Goal: Task Accomplishment & Management: Complete application form

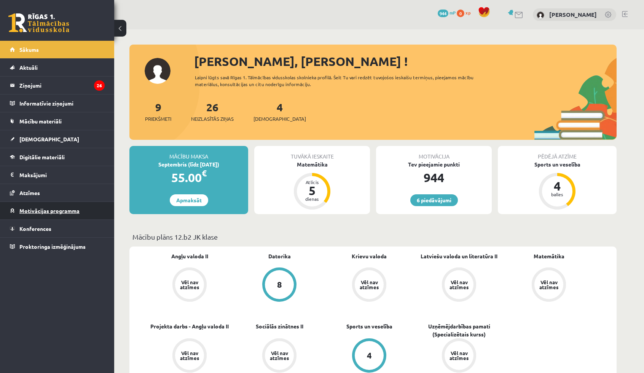
click at [38, 207] on span "Motivācijas programma" at bounding box center [49, 210] width 60 height 7
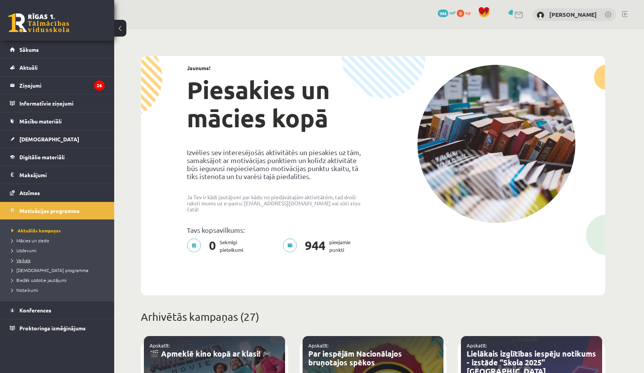
click at [24, 260] on span "Veikals" at bounding box center [20, 260] width 19 height 6
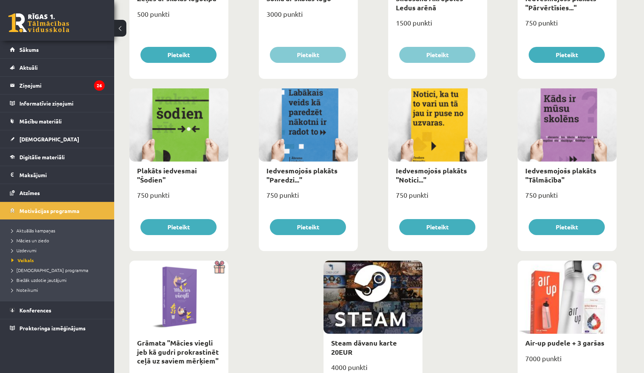
scroll to position [797, 0]
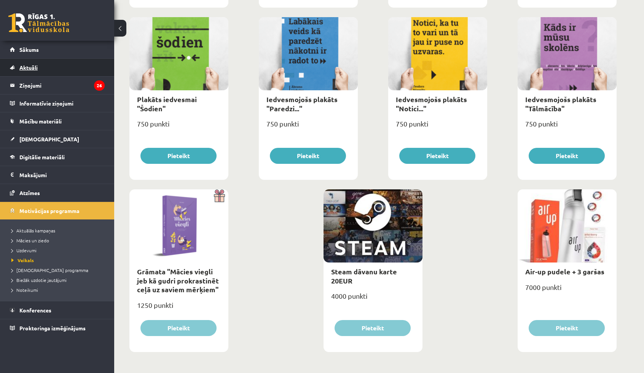
click at [31, 67] on span "Aktuāli" at bounding box center [28, 67] width 18 height 7
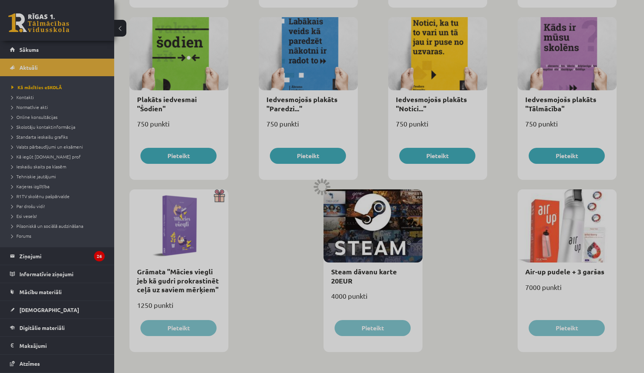
scroll to position [456, 0]
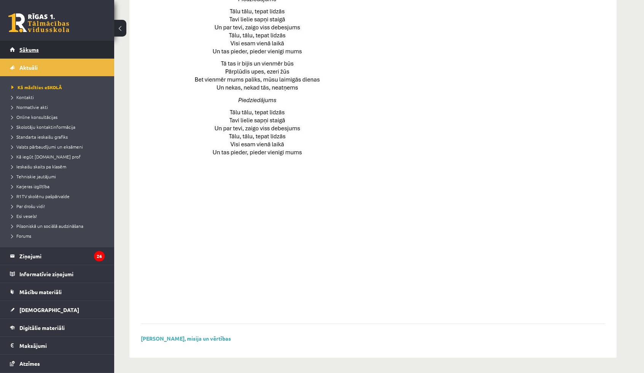
click at [28, 52] on span "Sākums" at bounding box center [28, 49] width 19 height 7
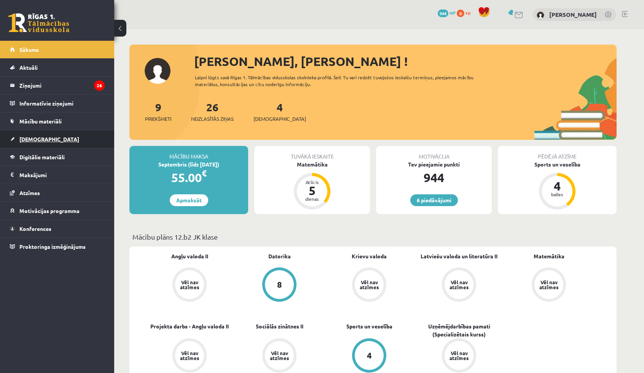
click at [26, 141] on span "[DEMOGRAPHIC_DATA]" at bounding box center [49, 138] width 60 height 7
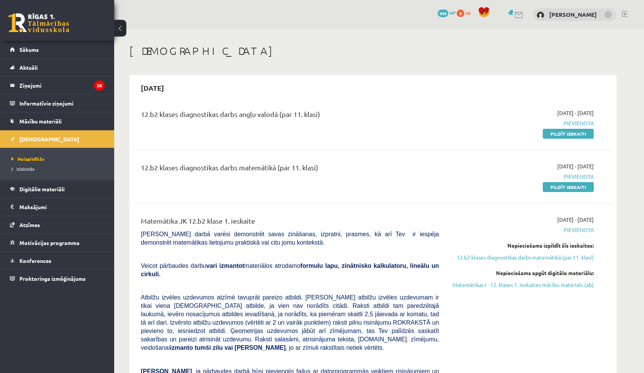
click at [270, 163] on div "12.b2 klases diagnostikas darbs matemātikā (par 11. klasi)" at bounding box center [290, 169] width 298 height 14
click at [553, 186] on link "Pildīt ieskaiti" at bounding box center [568, 187] width 51 height 10
click at [555, 183] on link "Pildīt ieskaiti" at bounding box center [568, 187] width 51 height 10
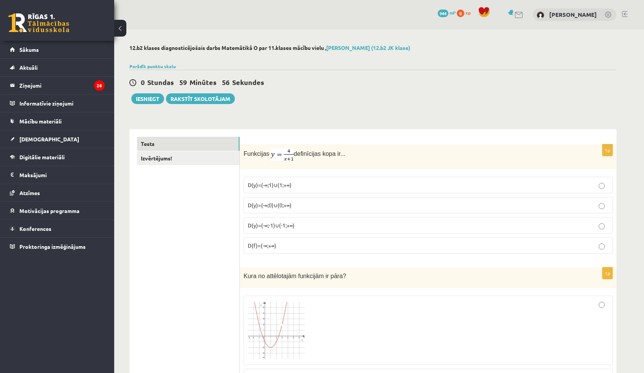
drag, startPoint x: 346, startPoint y: 154, endPoint x: 244, endPoint y: 151, distance: 101.7
click at [244, 151] on p "Funkcijas definīcijas kopa ir..." at bounding box center [409, 154] width 331 height 13
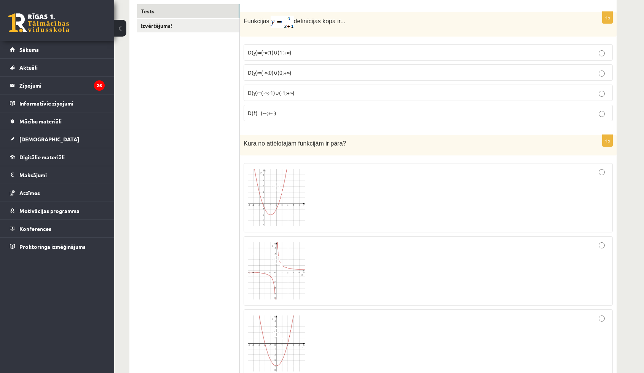
scroll to position [138, 0]
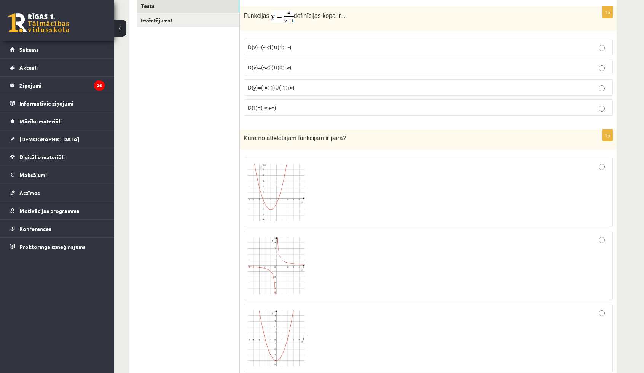
click at [274, 88] on span "D(y)=(-∞;-1)∪(-1;+∞)" at bounding box center [271, 87] width 47 height 7
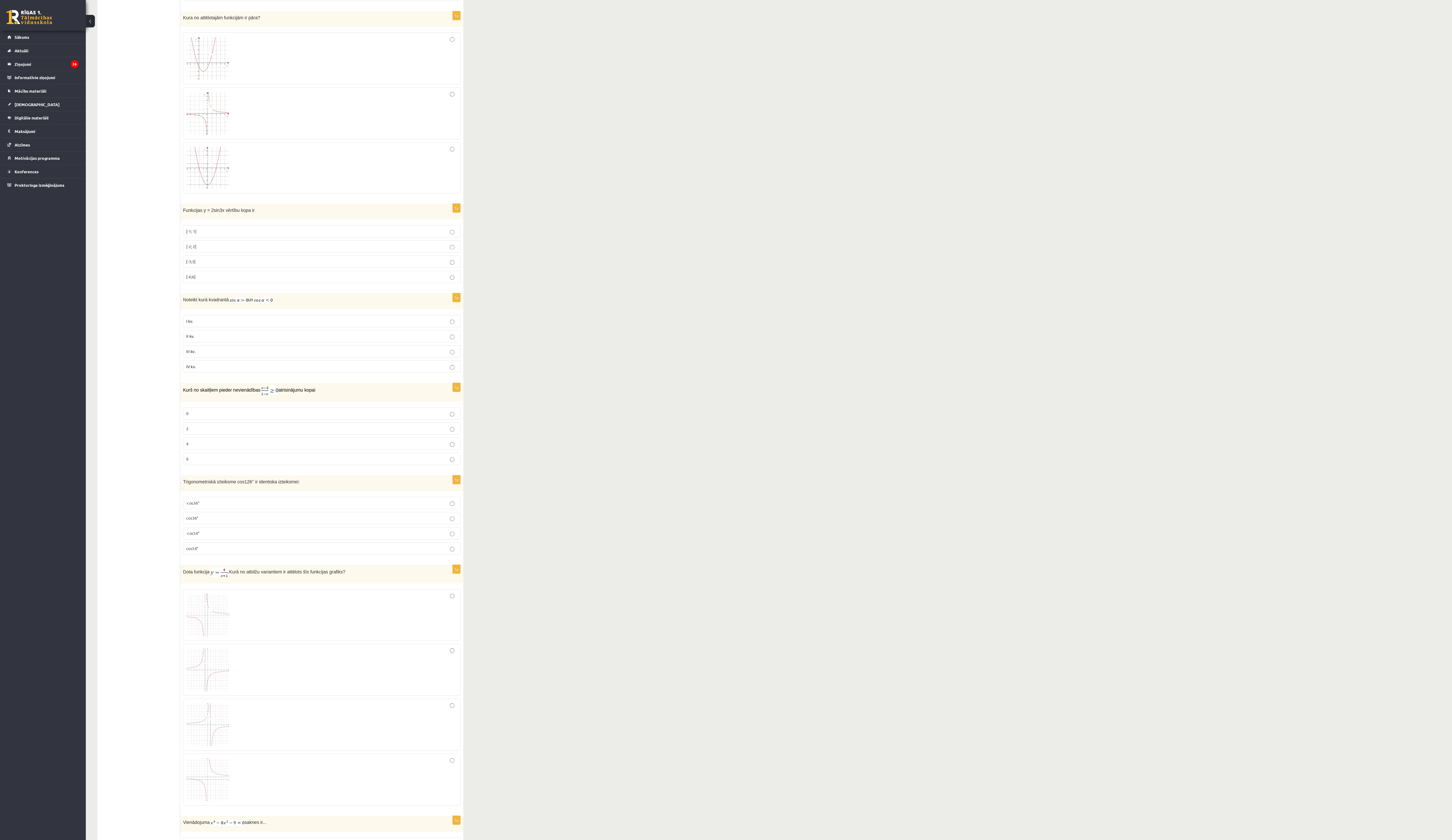
scroll to position [142, 0]
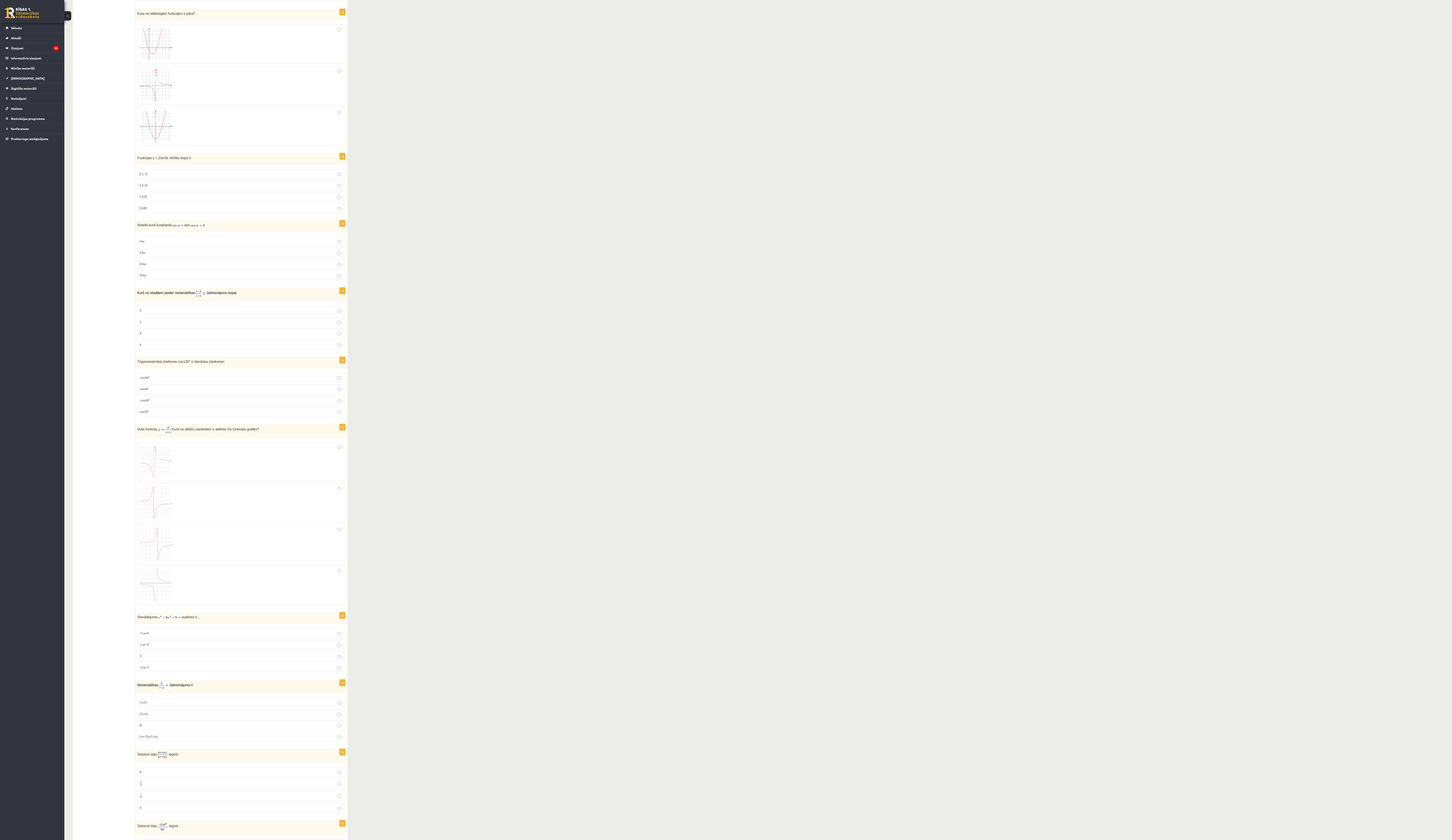
drag, startPoint x: 366, startPoint y: 0, endPoint x: 617, endPoint y: 340, distance: 422.6
drag, startPoint x: 555, startPoint y: 317, endPoint x: 601, endPoint y: 356, distance: 60.3
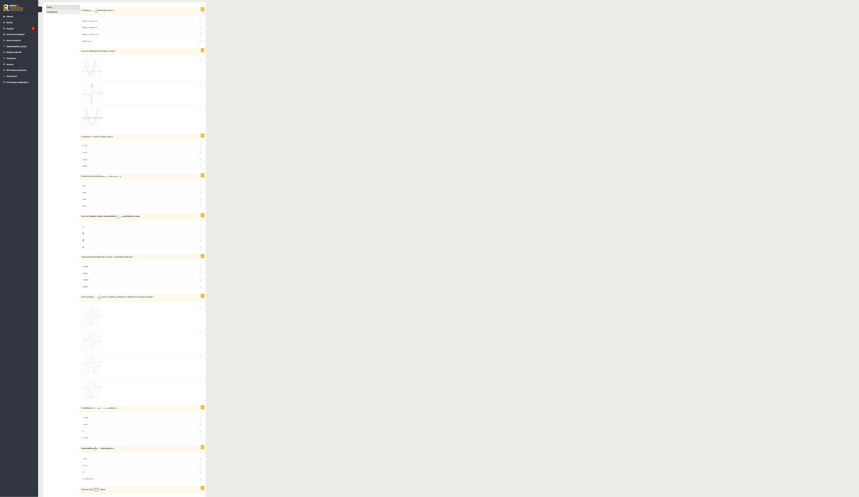
scroll to position [113, 0]
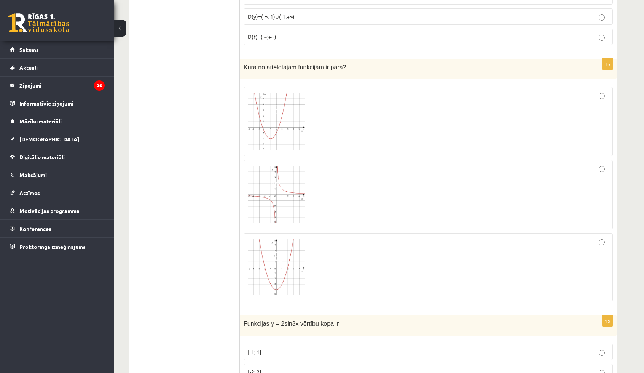
scroll to position [303, 0]
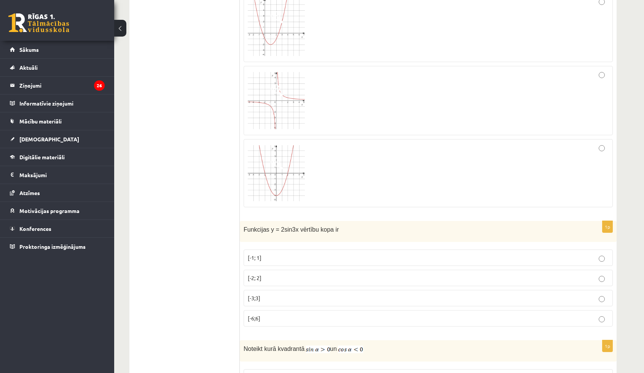
click at [263, 270] on label "[-2; 2]" at bounding box center [428, 277] width 369 height 16
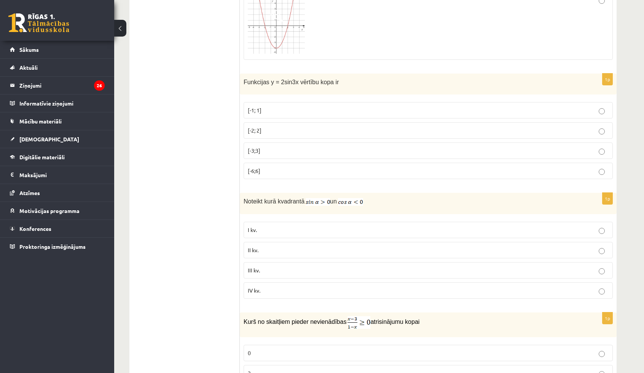
scroll to position [455, 0]
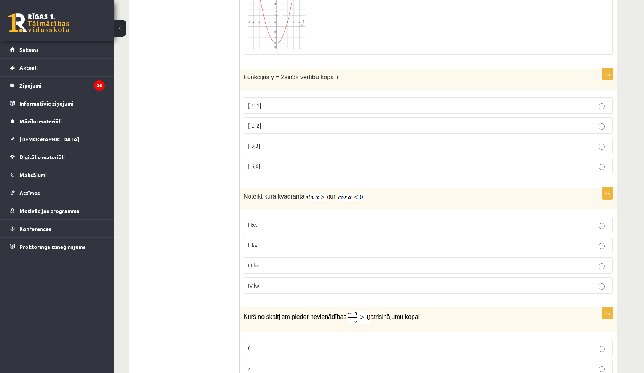
click at [265, 247] on label "II kv." at bounding box center [428, 245] width 369 height 16
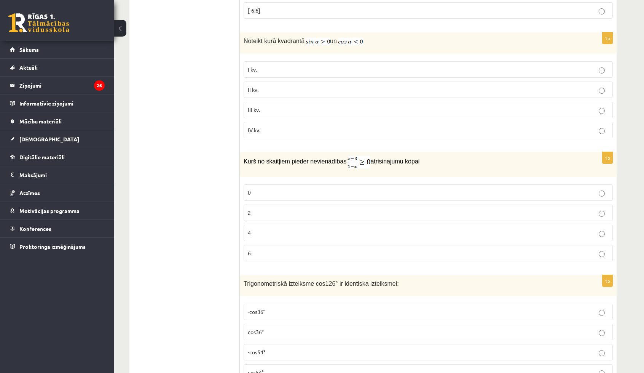
scroll to position [607, 0]
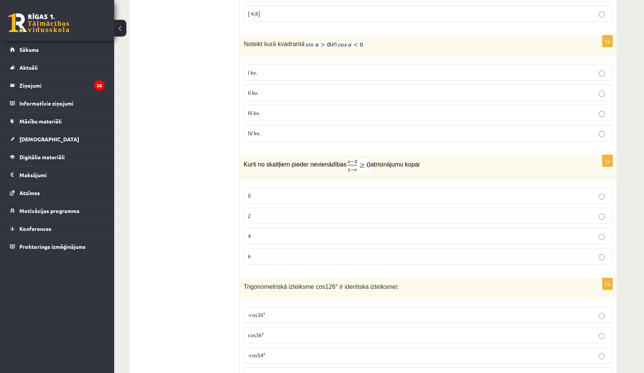
click at [278, 197] on label "0" at bounding box center [428, 195] width 369 height 16
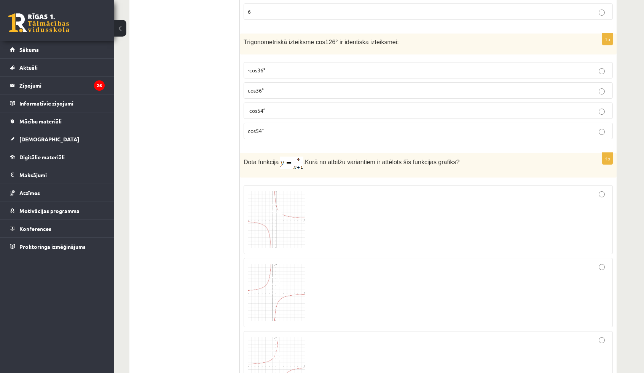
scroll to position [683, 0]
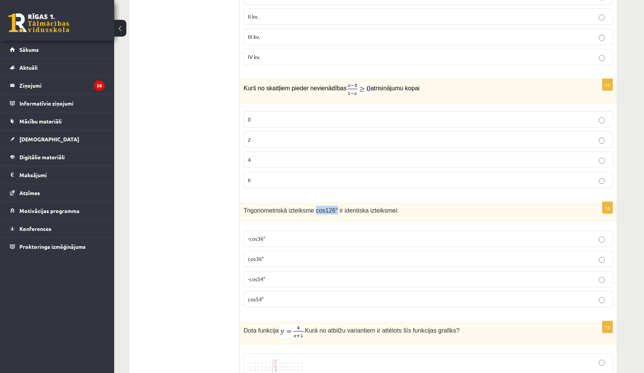
drag, startPoint x: 310, startPoint y: 205, endPoint x: 329, endPoint y: 204, distance: 19.0
click at [329, 207] on span "Trigonometriskā izteiksme cos126° ir identiska izteiksmei:" at bounding box center [321, 210] width 155 height 6
copy span "cos126°"
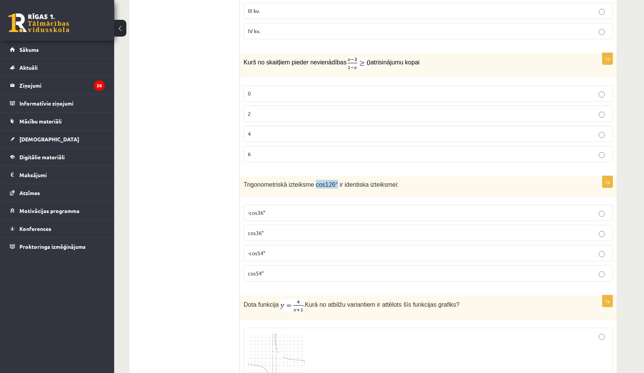
scroll to position [874, 0]
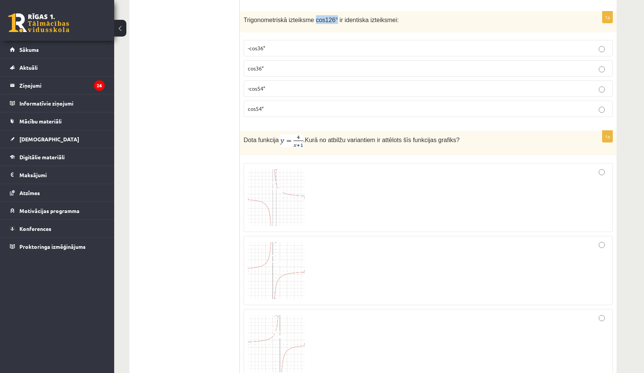
click at [269, 185] on img at bounding box center [276, 197] width 57 height 57
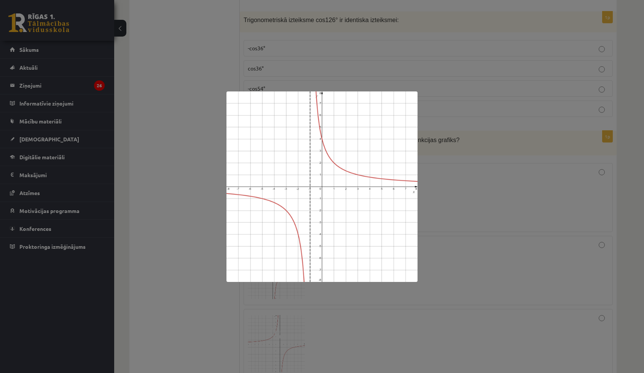
click at [191, 138] on div at bounding box center [322, 186] width 644 height 373
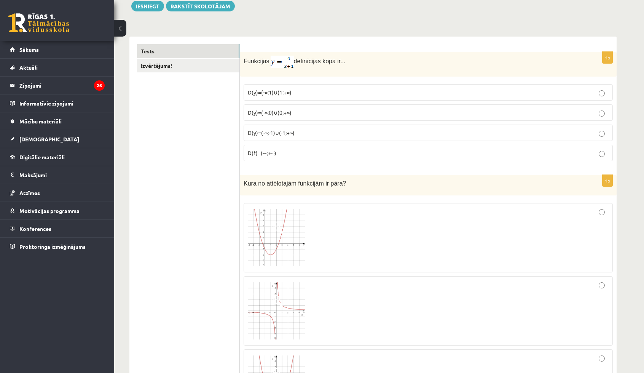
scroll to position [0, 0]
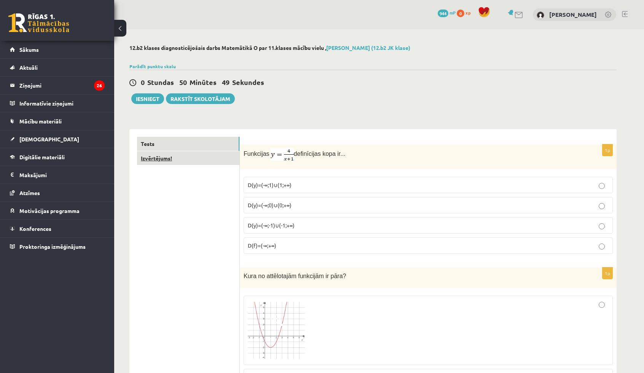
click at [198, 153] on link "Izvērtējums!" at bounding box center [188, 158] width 102 height 14
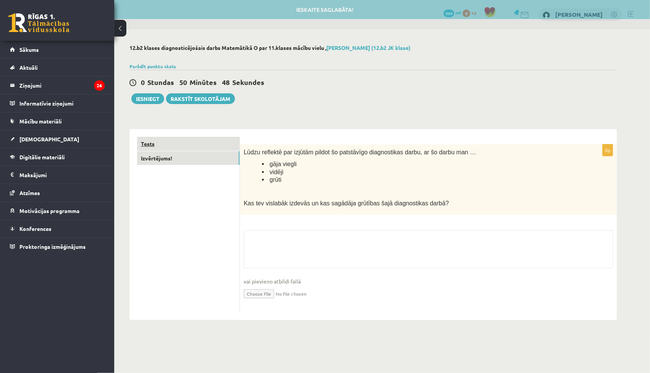
click at [189, 141] on link "Tests" at bounding box center [188, 144] width 102 height 14
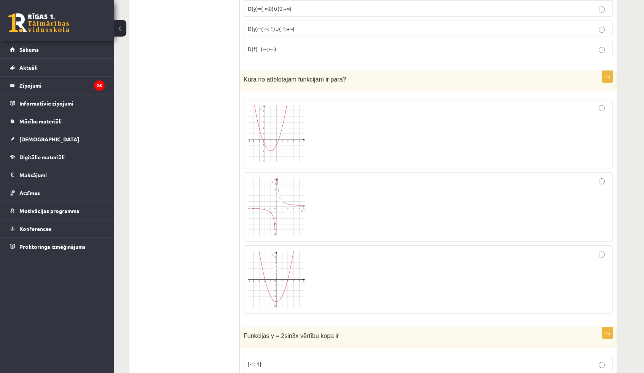
scroll to position [254, 0]
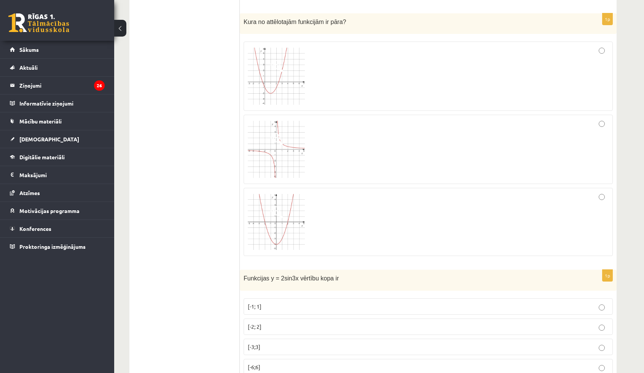
click at [309, 209] on div at bounding box center [428, 222] width 361 height 60
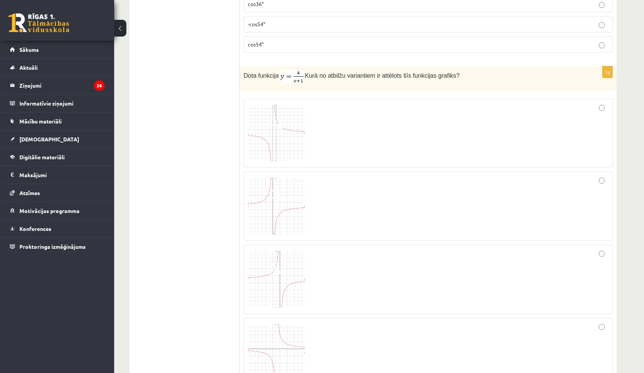
scroll to position [1015, 0]
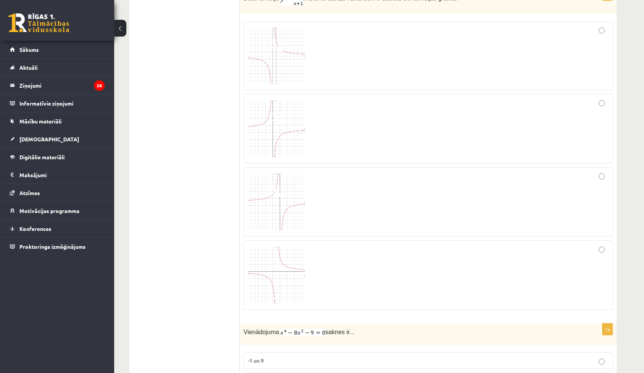
click at [361, 146] on div at bounding box center [428, 128] width 361 height 61
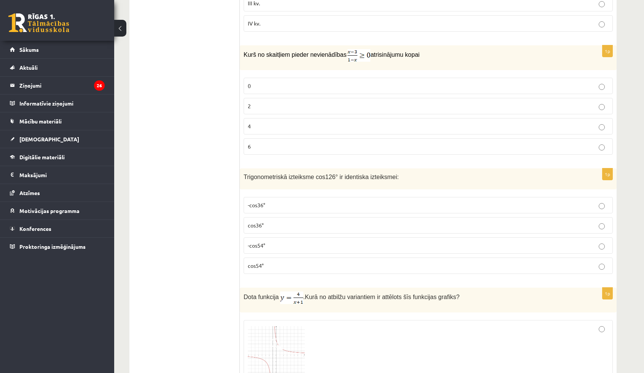
scroll to position [711, 0]
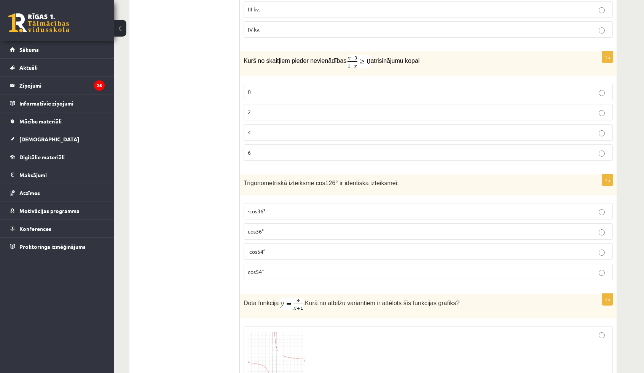
click at [258, 247] on p "-cos54°" at bounding box center [428, 251] width 361 height 8
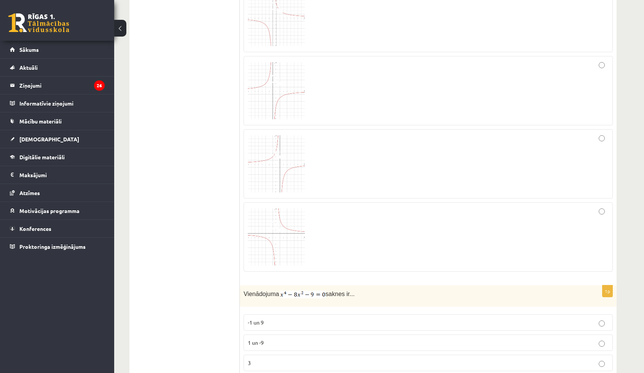
scroll to position [1205, 0]
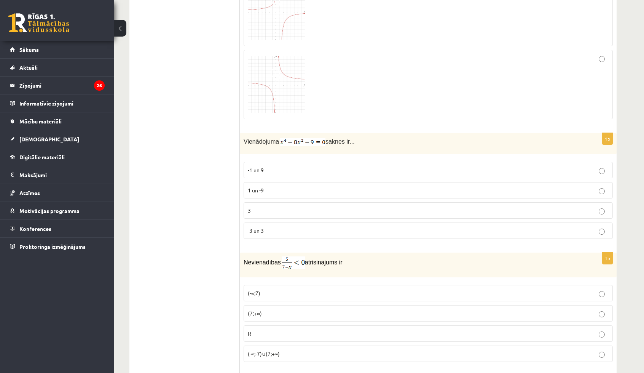
click at [284, 166] on p "-1 un 9" at bounding box center [428, 170] width 361 height 8
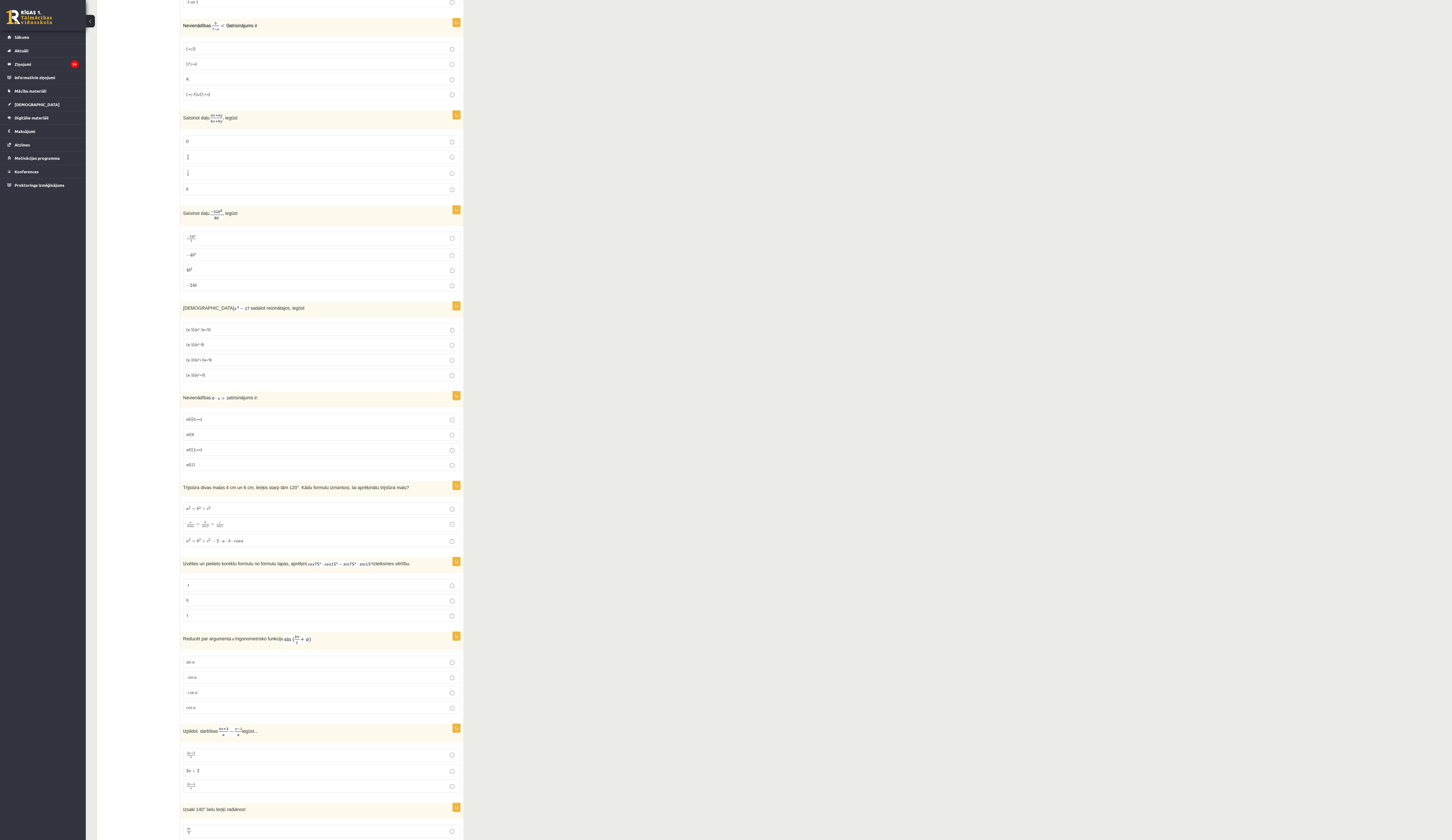
scroll to position [807, 0]
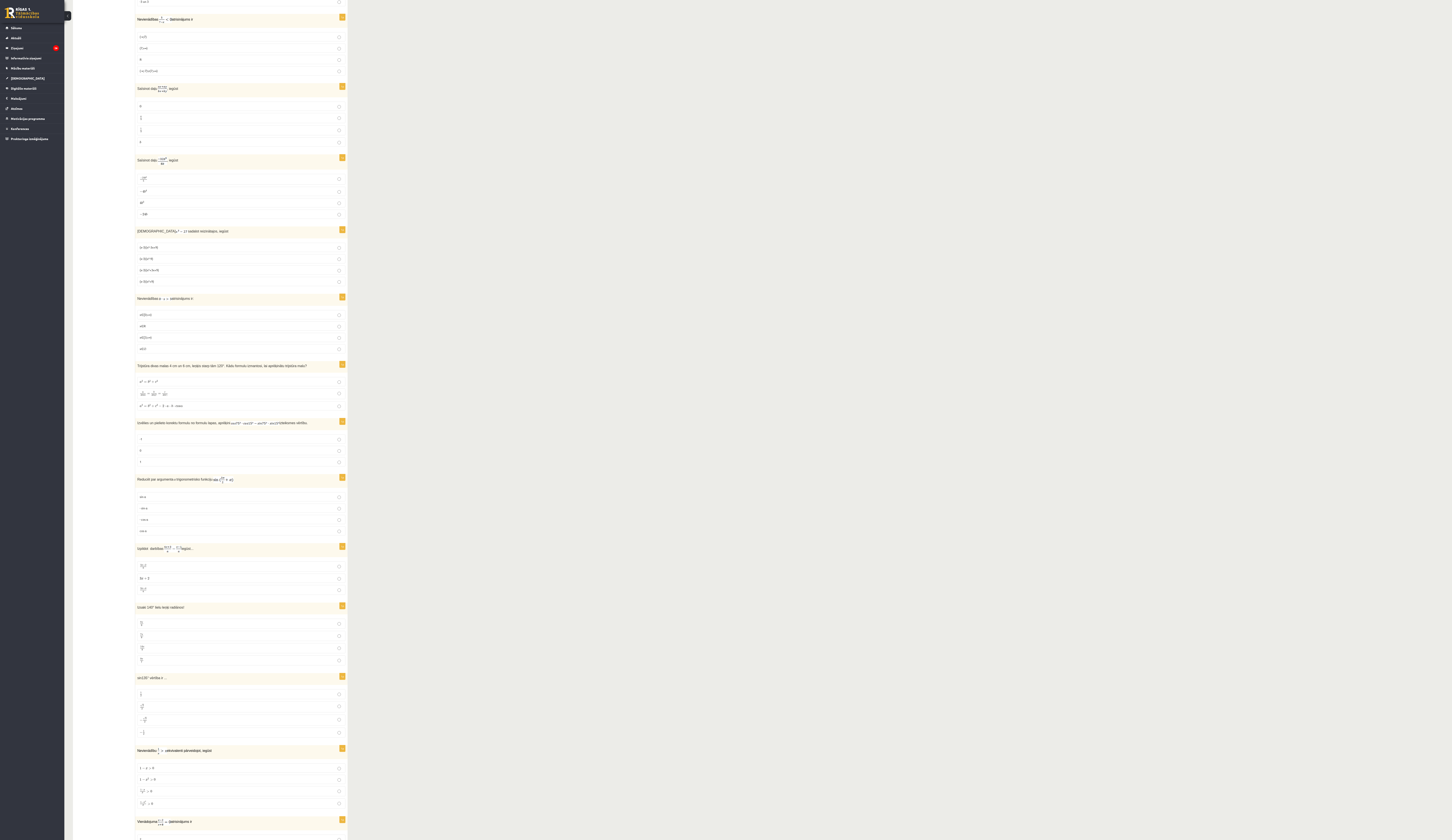
drag, startPoint x: 366, startPoint y: 1, endPoint x: 404, endPoint y: 450, distance: 450.6
click at [363, 210] on div "12.b2 klases diagnosticējošais darbs Matemātikā O par 11.klases mācību vielu , …" at bounding box center [758, 331] width 1388 height 2245
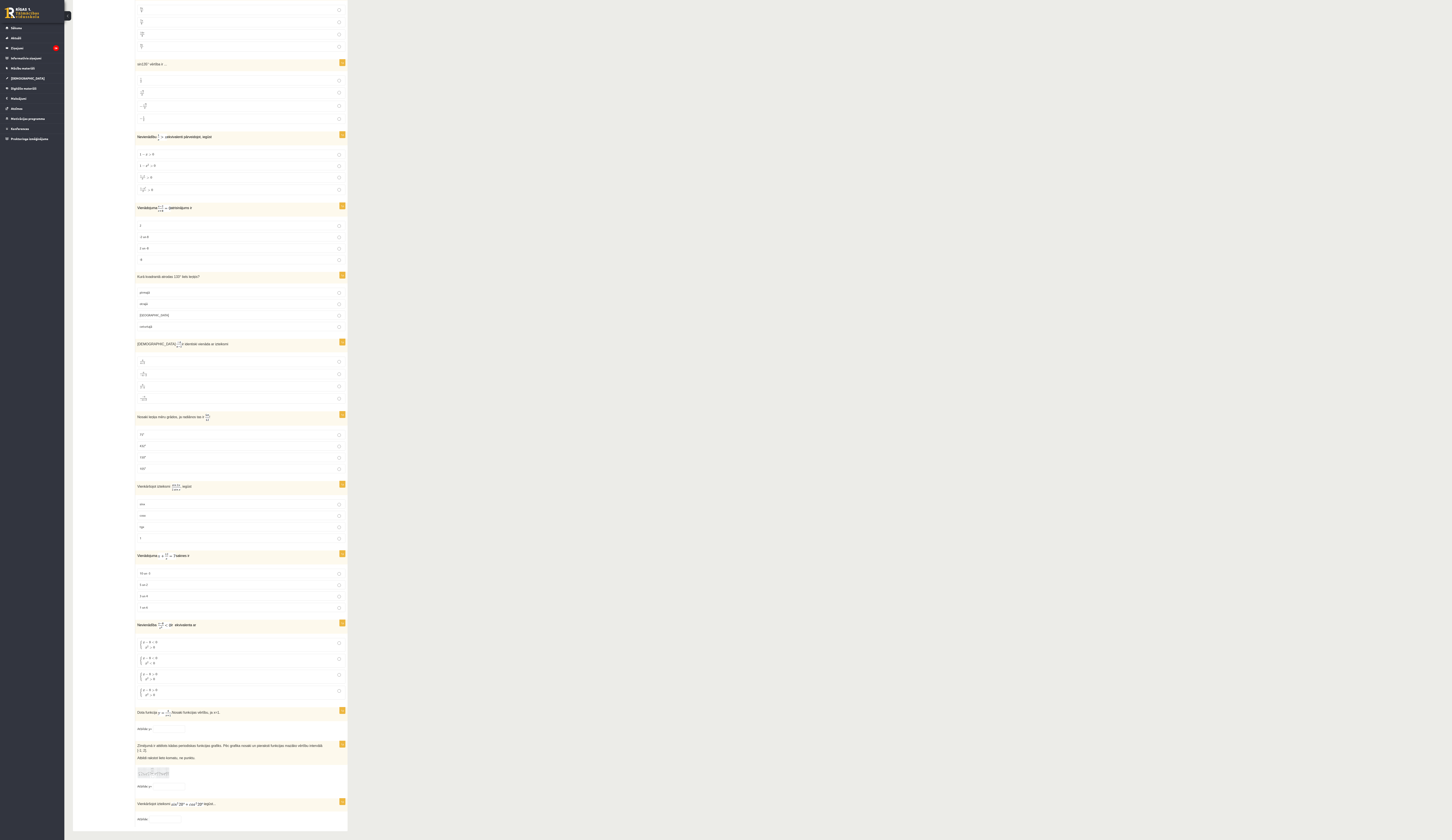
scroll to position [1492, 0]
click at [201, 75] on label "1 2 1 2" at bounding box center [241, 81] width 208 height 10
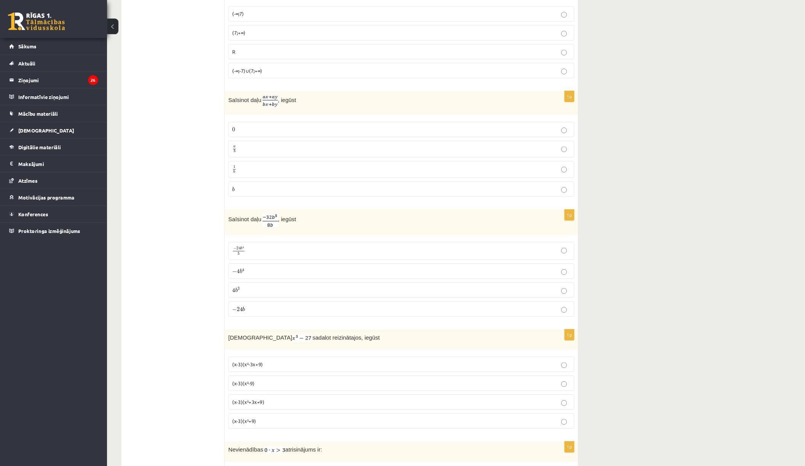
scroll to position [1484, 0]
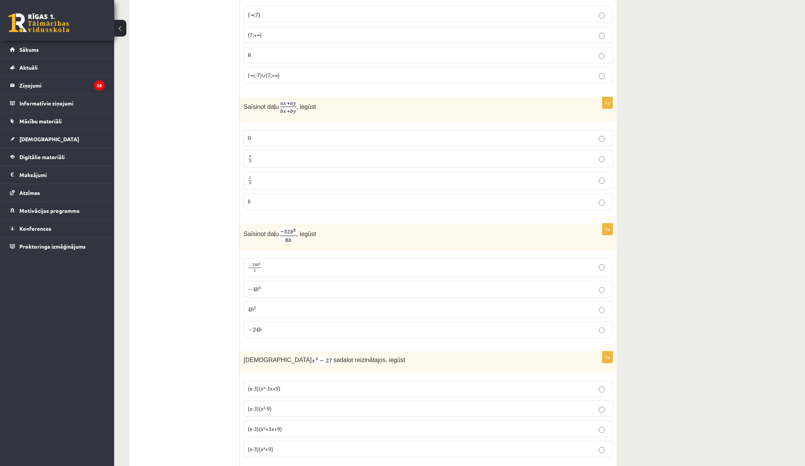
drag, startPoint x: 2124, startPoint y: 0, endPoint x: 490, endPoint y: 107, distance: 1637.8
click at [491, 107] on p "Saīsinot daļu , iegūst" at bounding box center [409, 107] width 331 height 13
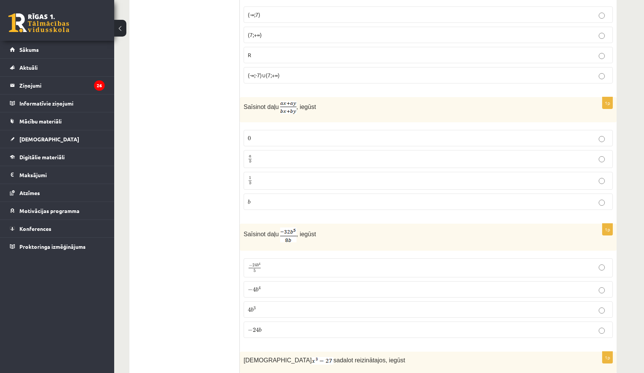
drag, startPoint x: 796, startPoint y: 0, endPoint x: 420, endPoint y: 96, distance: 388.5
click at [420, 101] on p "Saīsinot daļu , iegūst" at bounding box center [409, 107] width 331 height 13
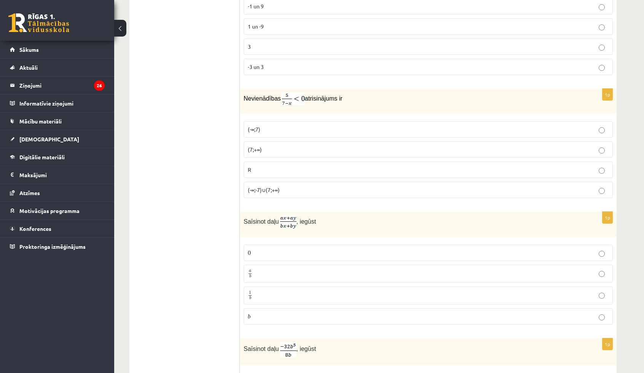
scroll to position [1369, 0]
click at [252, 269] on span "a b" at bounding box center [250, 273] width 5 height 8
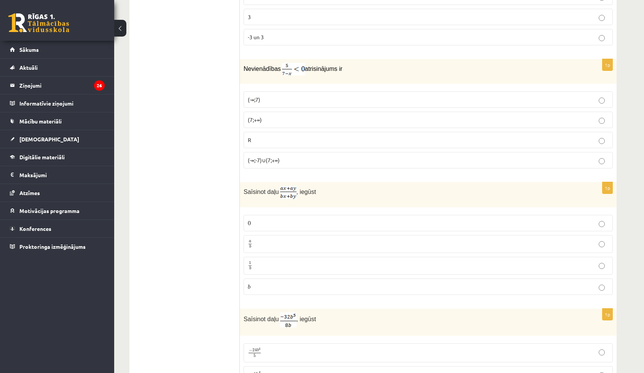
scroll to position [1408, 0]
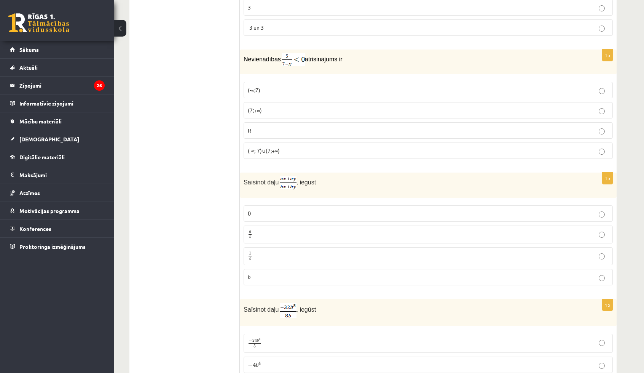
click at [267, 106] on p "(7;+∞)" at bounding box center [428, 110] width 361 height 8
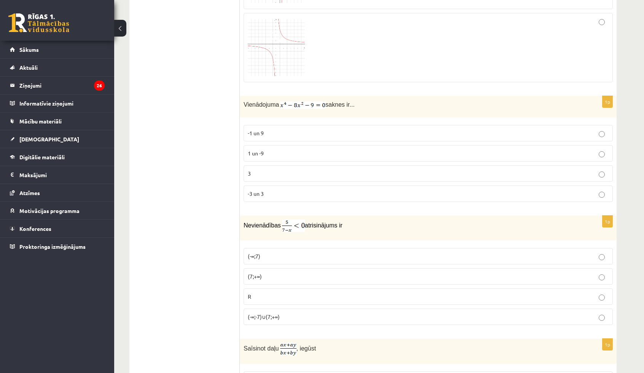
scroll to position [1218, 0]
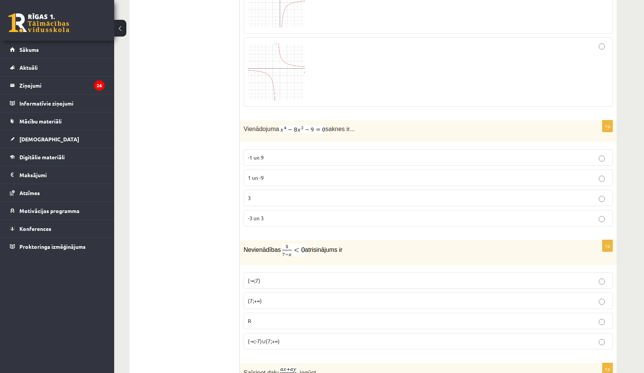
click at [295, 210] on label "-3 un 3" at bounding box center [428, 218] width 369 height 16
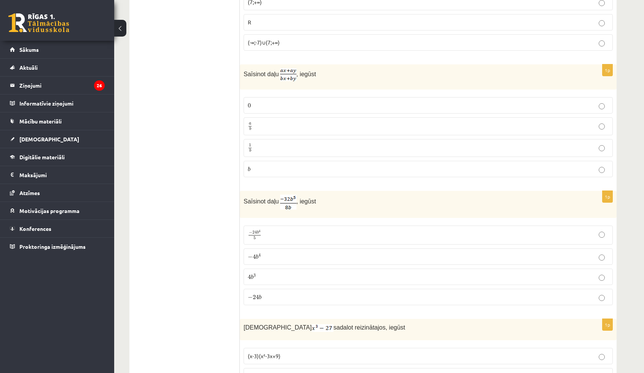
scroll to position [1561, 0]
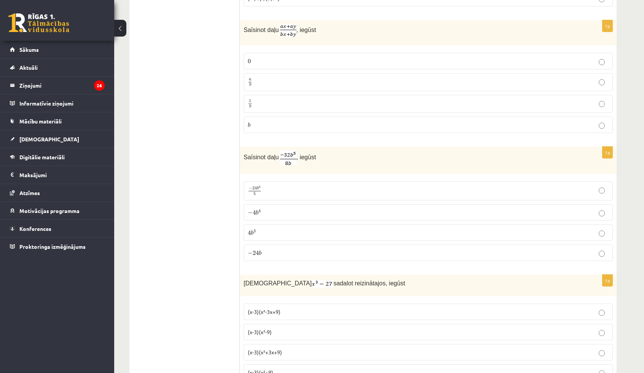
click at [270, 208] on p "− 4 b 4 − 4 b 4" at bounding box center [428, 212] width 361 height 8
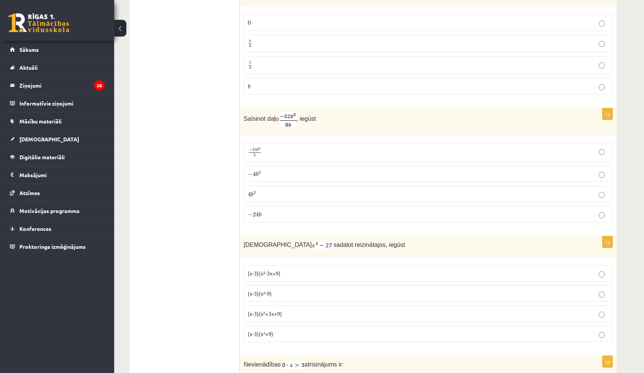
scroll to position [1751, 0]
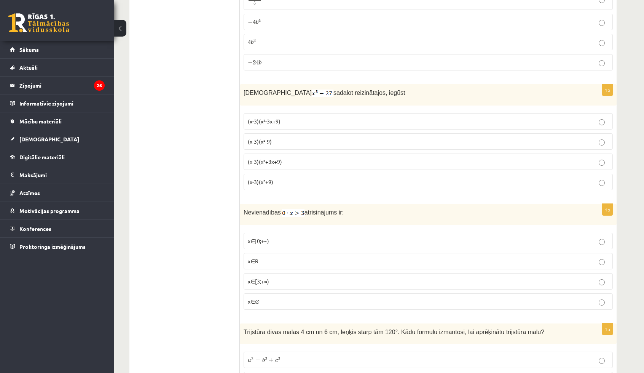
click at [277, 158] on p "(x-3)(x²+3x+9)" at bounding box center [428, 162] width 361 height 8
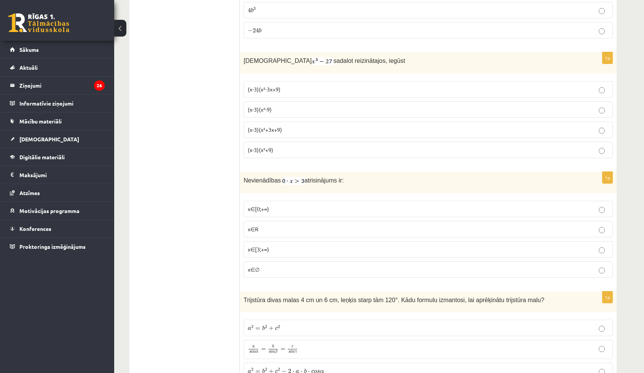
scroll to position [1789, 0]
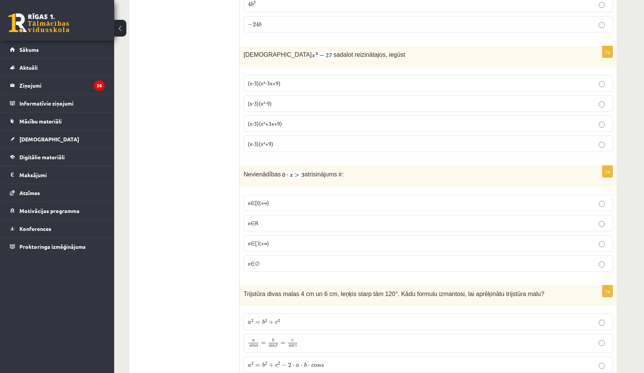
click at [266, 255] on label "x∈∅" at bounding box center [428, 263] width 369 height 16
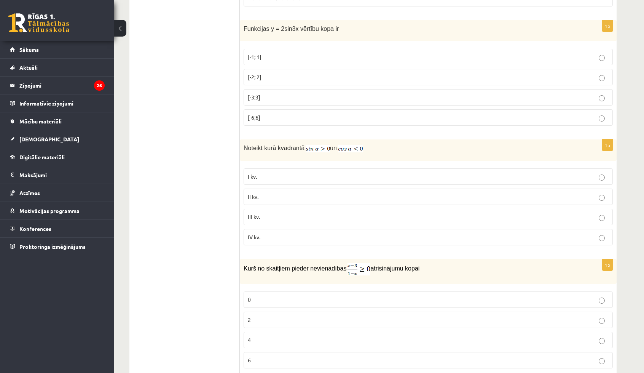
scroll to position [579, 0]
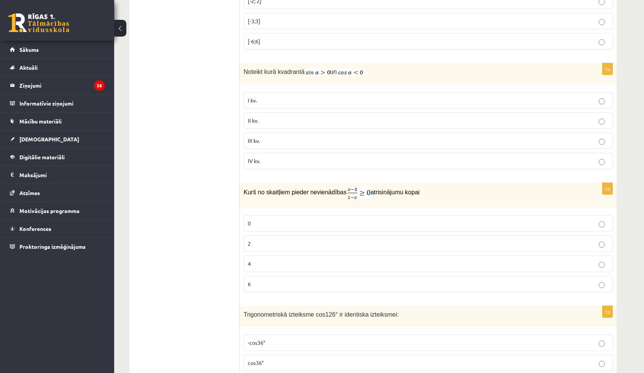
click at [251, 239] on p "2" at bounding box center [428, 243] width 361 height 8
click at [247, 221] on label "0" at bounding box center [428, 223] width 369 height 16
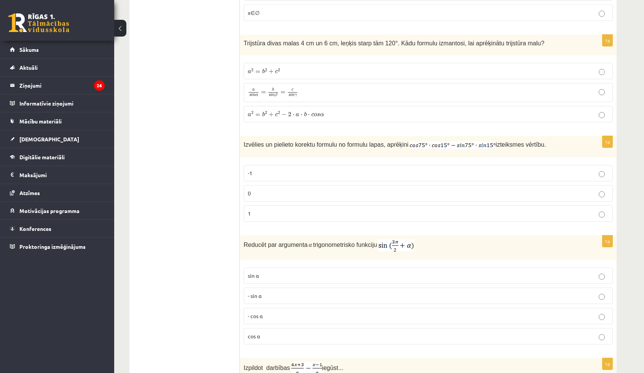
scroll to position [2034, 0]
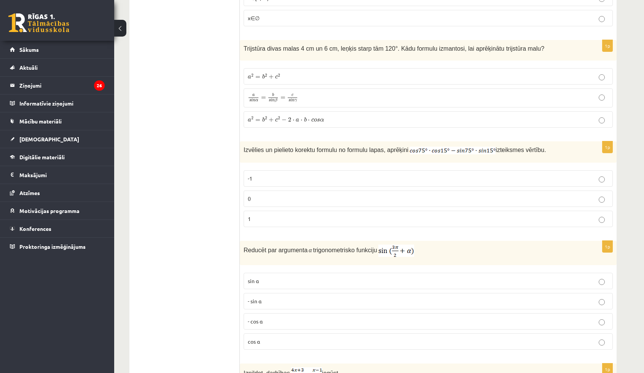
click at [265, 93] on fieldset "a 2 = b 2 + c 2 a 2 = b 2 + c 2 a s i n α = b s i n β = c s i n γ a s i n α = b…" at bounding box center [428, 96] width 369 height 65
click at [267, 111] on label "a 2 = b 2 + c 2 − 2 ⋅ a ⋅ b ⋅ c o s α a 2 = b 2 + c 2 − 2 ⋅ a ⋅ b ⋅ c o s α" at bounding box center [428, 119] width 369 height 16
click at [299, 190] on label "0" at bounding box center [428, 198] width 369 height 16
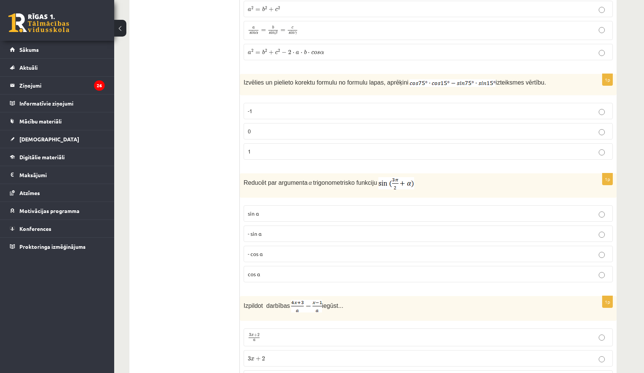
scroll to position [2110, 0]
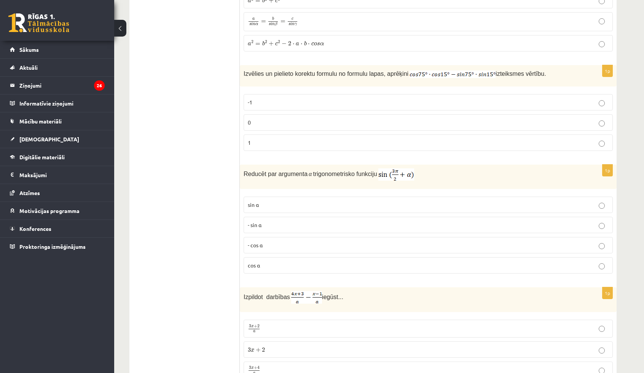
click at [282, 241] on p "- cos ⁡α" at bounding box center [428, 245] width 361 height 8
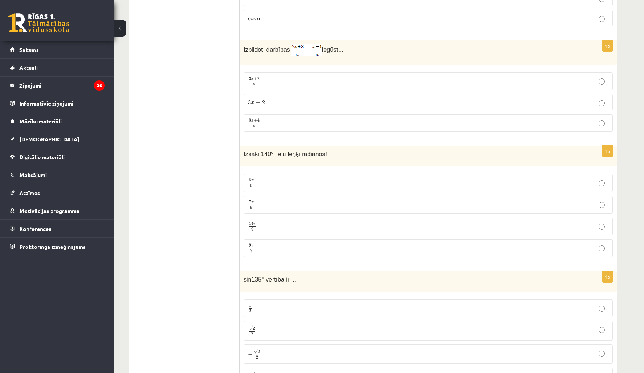
scroll to position [2377, 0]
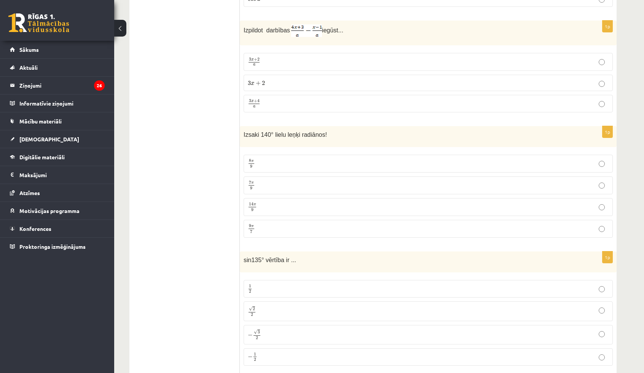
click at [281, 99] on p "3 x + 4 a 3 x + 4 a" at bounding box center [428, 104] width 361 height 10
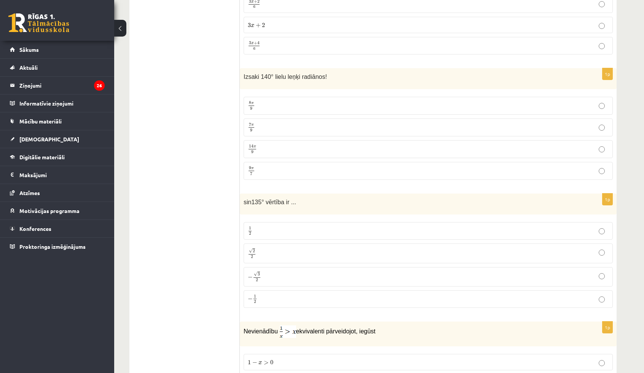
scroll to position [2453, 0]
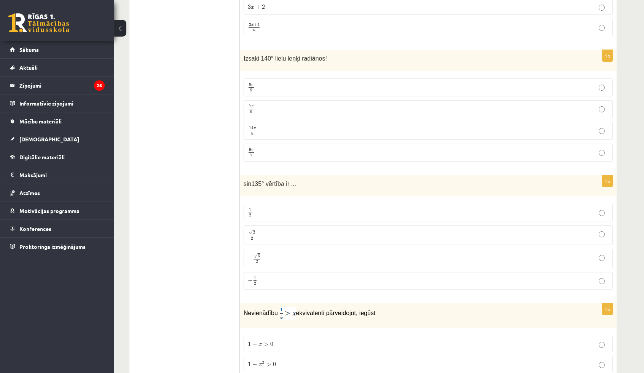
click at [262, 104] on p "7 π 9 7 π 9" at bounding box center [428, 109] width 361 height 10
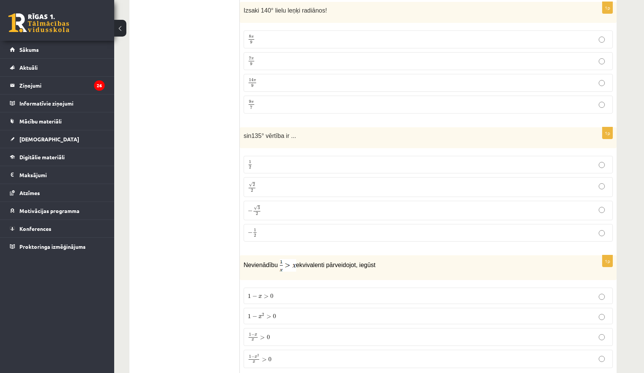
scroll to position [2529, 0]
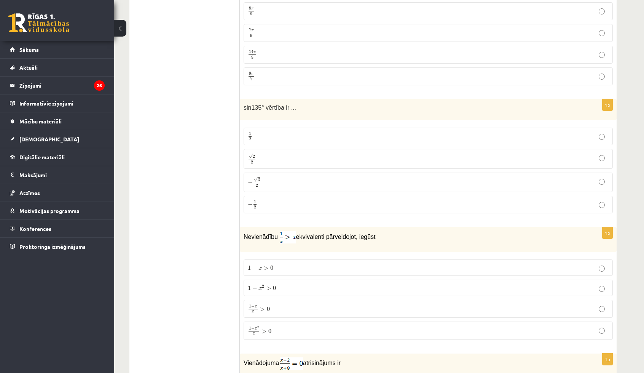
click at [278, 149] on label "√ 2 2 2 2" at bounding box center [428, 158] width 369 height 19
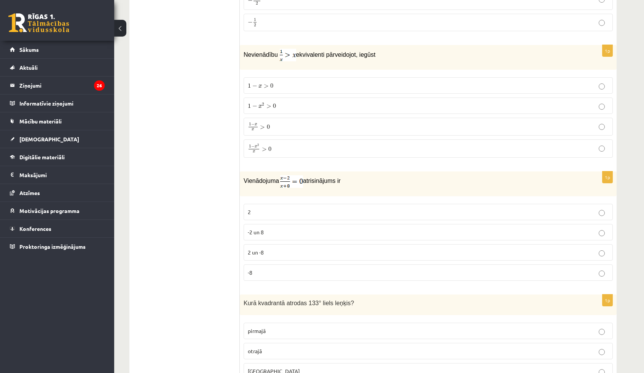
scroll to position [2719, 0]
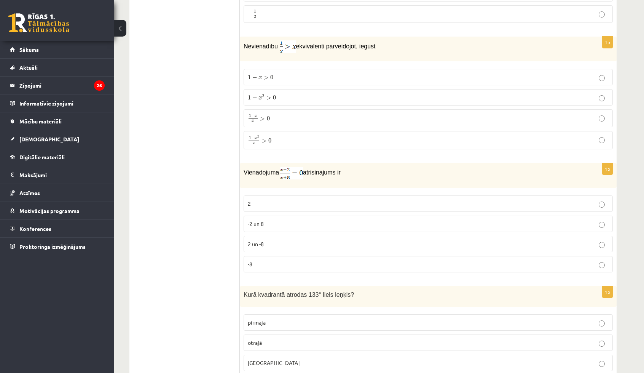
click at [271, 138] on span "0" at bounding box center [269, 140] width 3 height 5
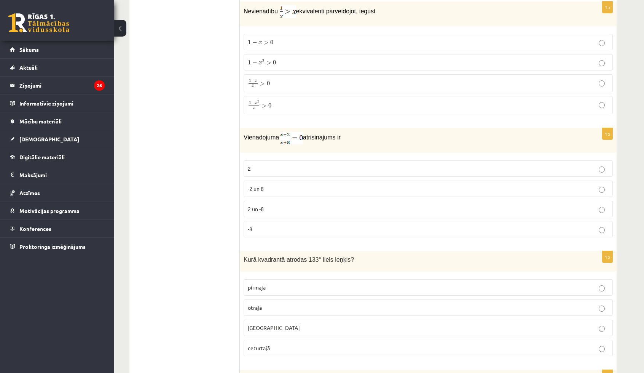
scroll to position [2795, 0]
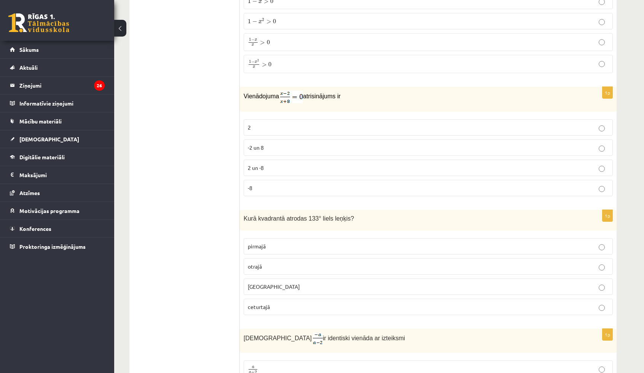
click at [261, 119] on label "2" at bounding box center [428, 127] width 369 height 16
click at [266, 262] on p "otrajā" at bounding box center [428, 266] width 361 height 8
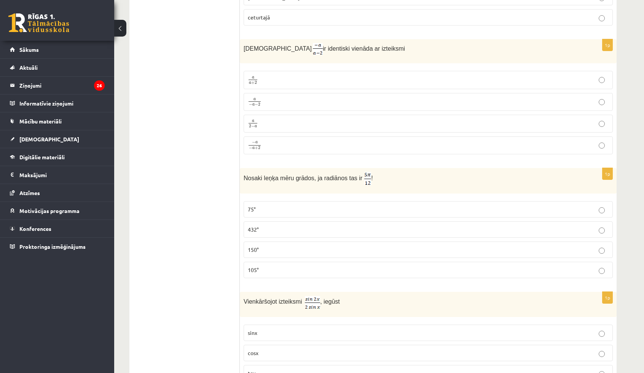
scroll to position [3099, 0]
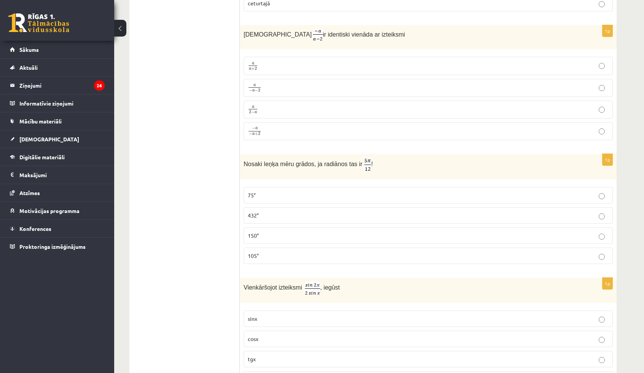
click at [259, 105] on p "a 2 − a a 2 − a" at bounding box center [428, 110] width 361 height 10
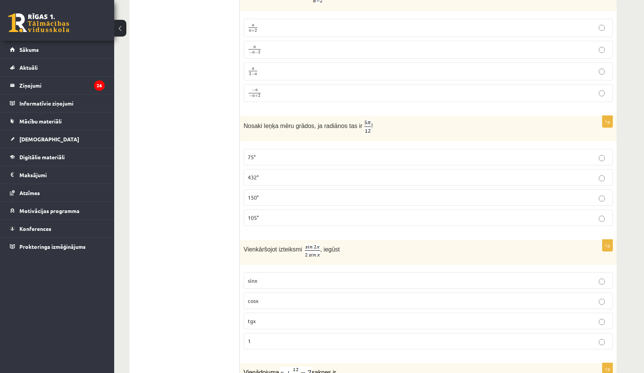
click at [281, 153] on p "75°" at bounding box center [428, 157] width 361 height 8
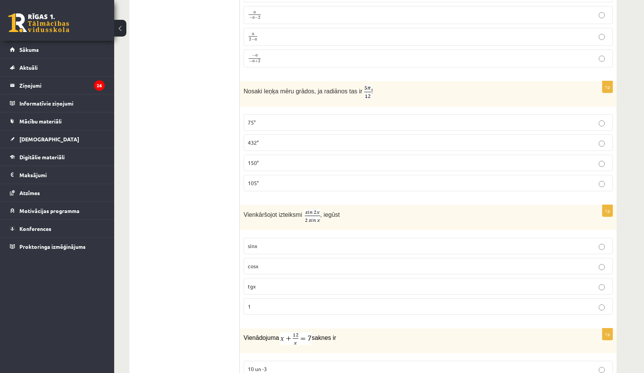
scroll to position [3175, 0]
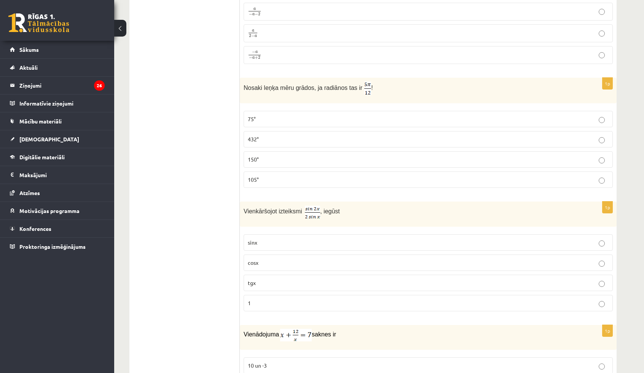
click at [273, 254] on label "cosx" at bounding box center [428, 262] width 369 height 16
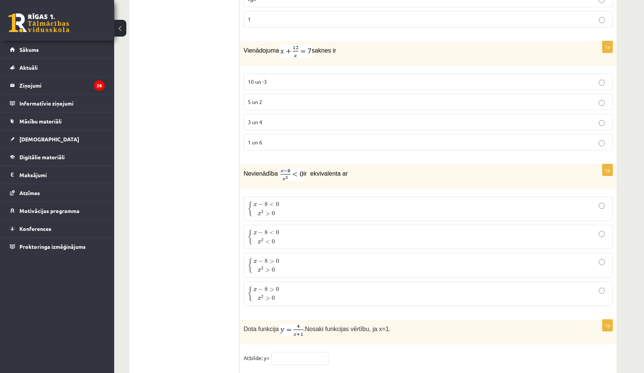
scroll to position [3464, 0]
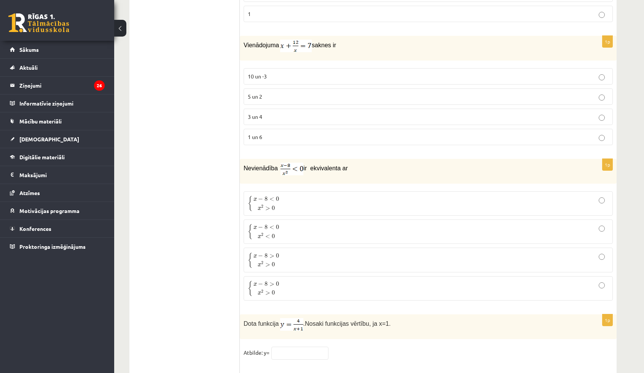
click at [283, 113] on p "3 un 4" at bounding box center [428, 117] width 361 height 8
click at [268, 196] on span "x − 8 < 0" at bounding box center [266, 200] width 26 height 8
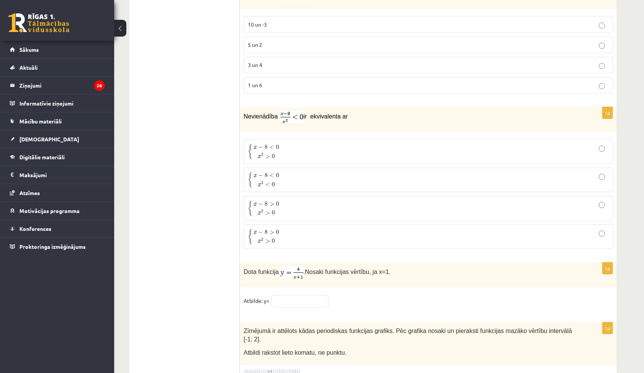
scroll to position [3603, 0]
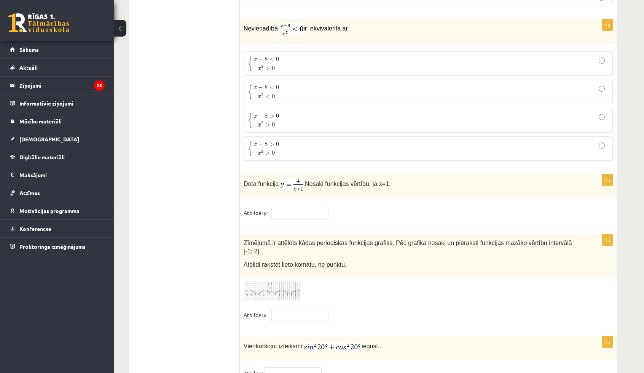
click at [295, 175] on div "1p Dota funkcija . Nosaki funkcijas vērtību, ja x=1. Atbilde: y=" at bounding box center [428, 200] width 377 height 52
click at [297, 207] on input "text" at bounding box center [299, 213] width 57 height 13
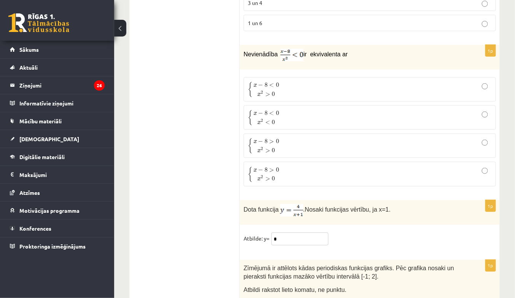
type input "*"
drag, startPoint x: 648, startPoint y: 0, endPoint x: 354, endPoint y: 238, distance: 378.4
click at [354, 285] on p "Atbildi rakstot lieto komatu, ne punktu." at bounding box center [351, 289] width 214 height 9
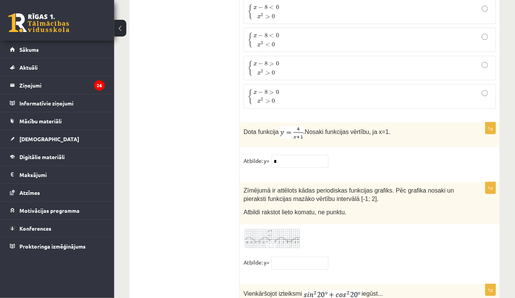
scroll to position [3694, 0]
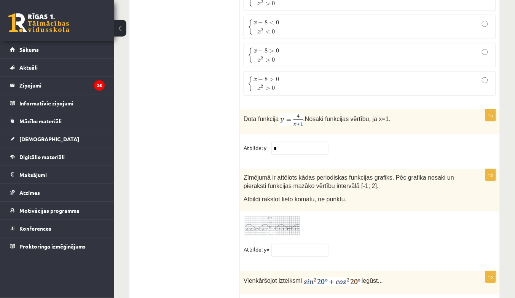
click at [287, 215] on img at bounding box center [272, 225] width 57 height 21
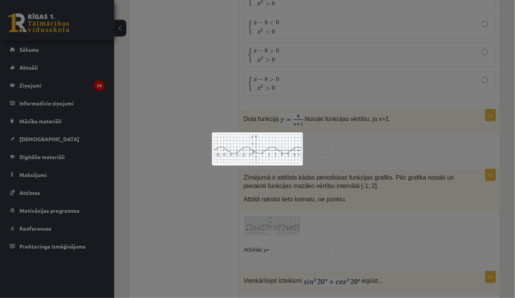
click at [287, 176] on div at bounding box center [257, 149] width 515 height 298
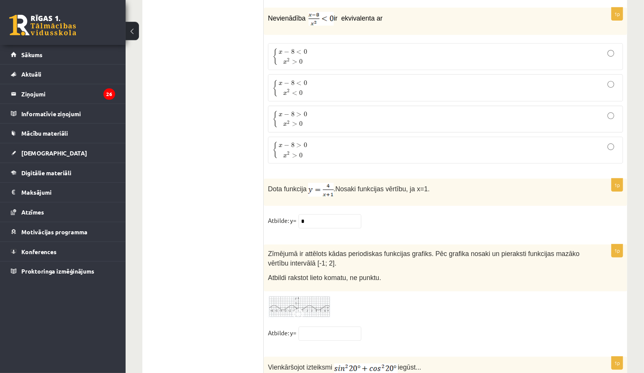
scroll to position [3603, 0]
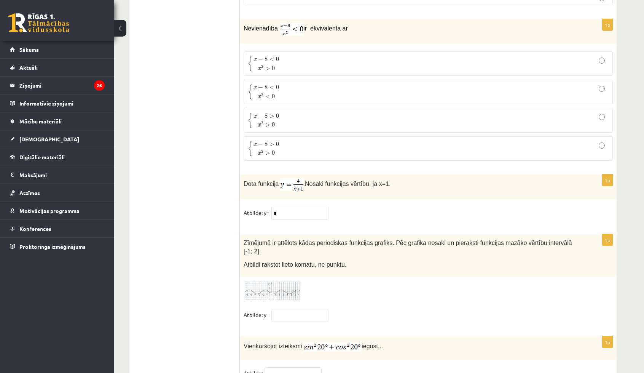
drag, startPoint x: 509, startPoint y: 0, endPoint x: 296, endPoint y: 113, distance: 240.4
click at [297, 140] on p "{ x − 8 > 0 x 2 > 0 { x − 8 > 0 x 2 > 0" at bounding box center [428, 148] width 361 height 16
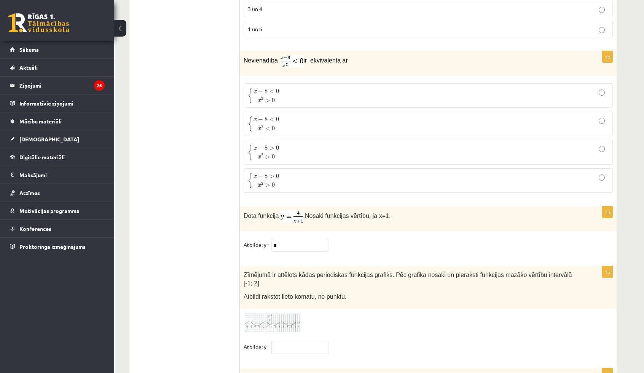
scroll to position [3565, 0]
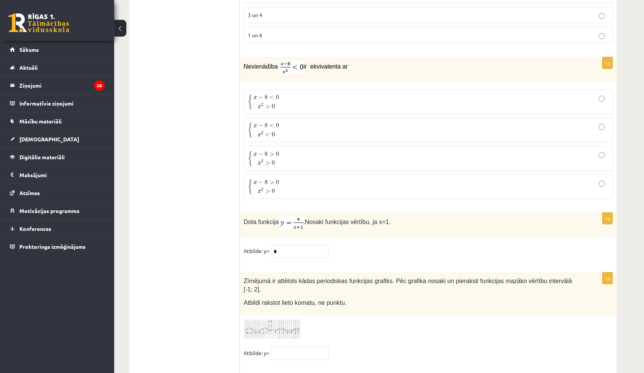
click at [327, 94] on p "{ x − 8 < 0 x 2 > 0 { x − 8 < 0 x 2 > 0" at bounding box center [428, 102] width 361 height 16
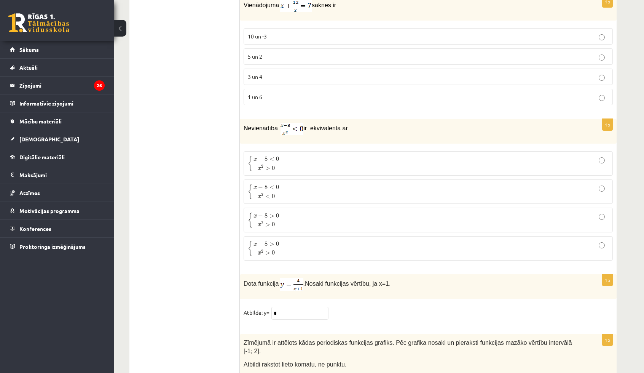
scroll to position [3603, 0]
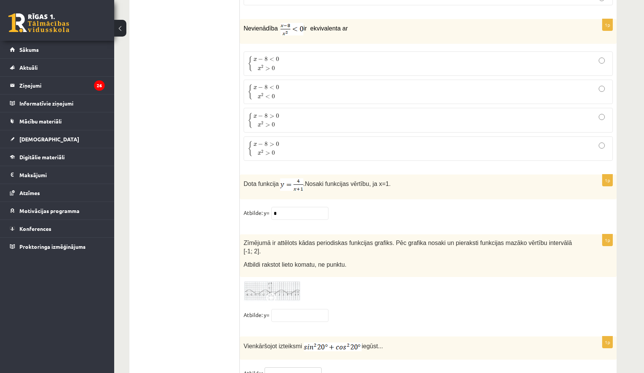
click at [278, 367] on fieldset "Atbilde:" at bounding box center [428, 375] width 369 height 16
type input "*"
click at [277, 281] on img at bounding box center [272, 291] width 57 height 21
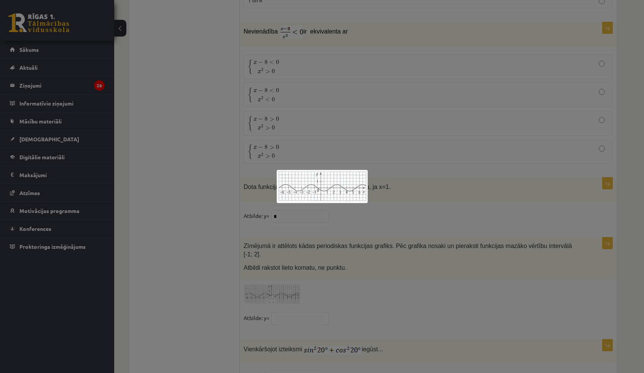
scroll to position [3413, 0]
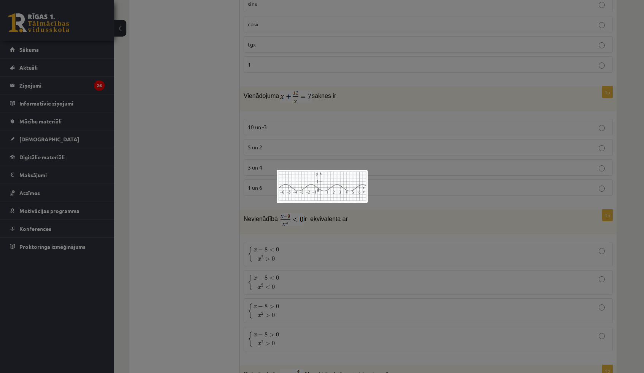
click at [322, 184] on img at bounding box center [322, 186] width 91 height 33
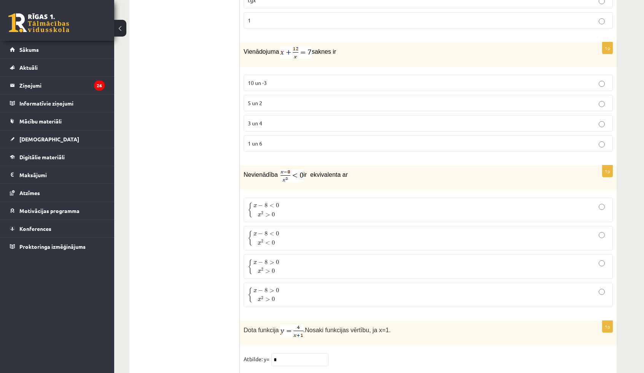
scroll to position [3565, 0]
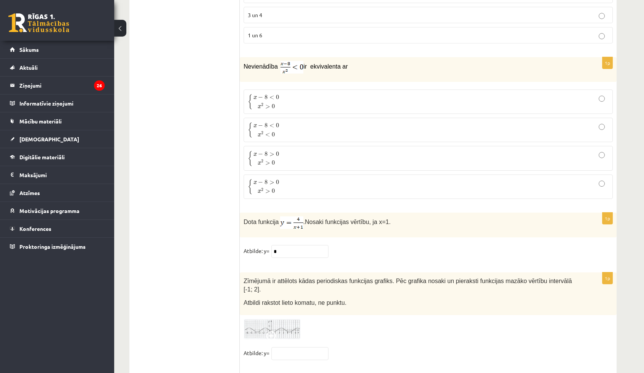
click at [268, 331] on span at bounding box center [272, 337] width 12 height 12
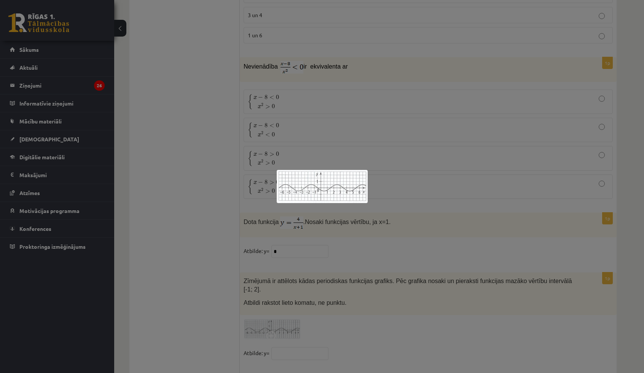
click at [330, 227] on div at bounding box center [322, 186] width 644 height 373
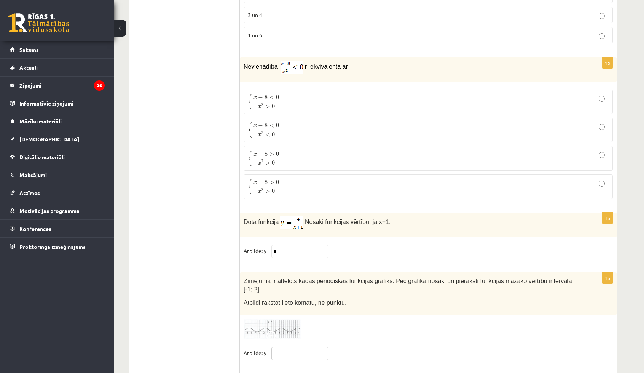
click at [303, 347] on input "text" at bounding box center [299, 353] width 57 height 13
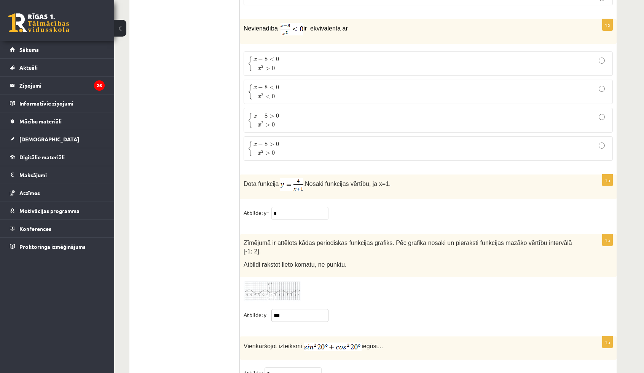
type input "***"
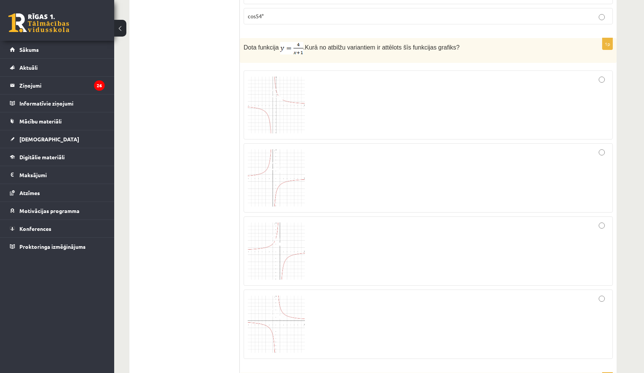
scroll to position [963, 0]
click at [343, 231] on div at bounding box center [428, 253] width 361 height 61
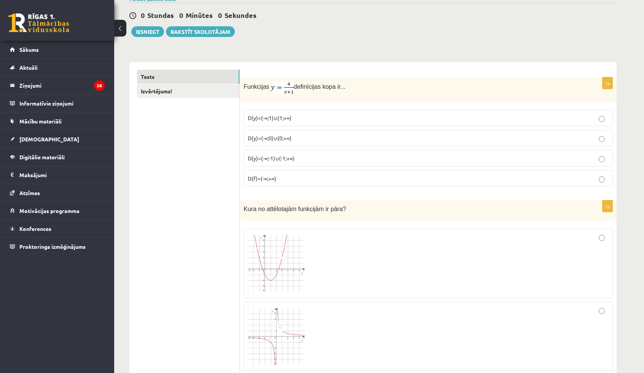
scroll to position [0, 0]
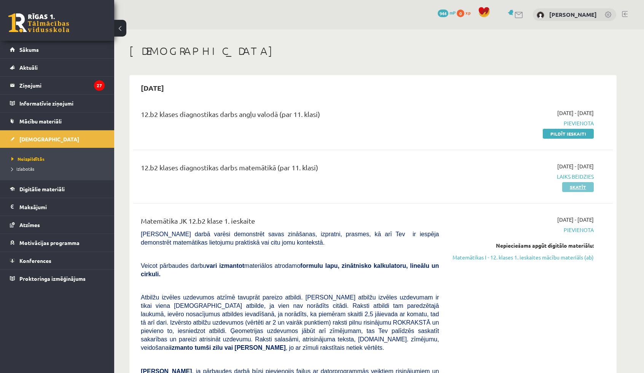
click at [574, 187] on link "Skatīt" at bounding box center [578, 187] width 32 height 10
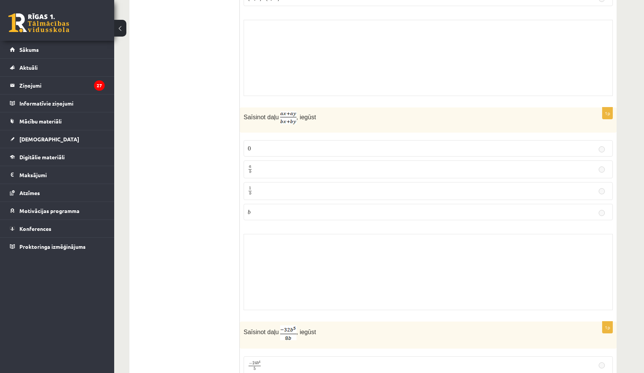
scroll to position [2246, 0]
click at [33, 140] on span "[DEMOGRAPHIC_DATA]" at bounding box center [49, 138] width 60 height 7
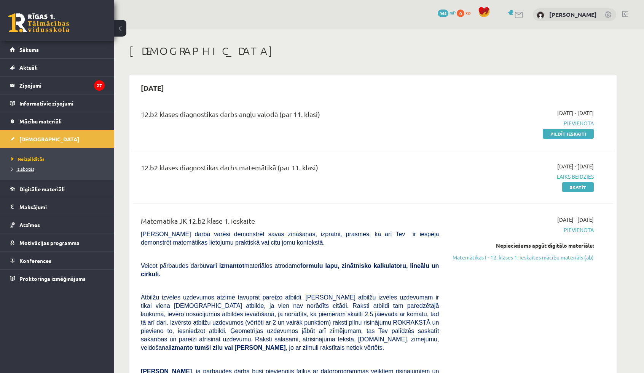
click at [33, 166] on span "Izlabotās" at bounding box center [22, 169] width 23 height 6
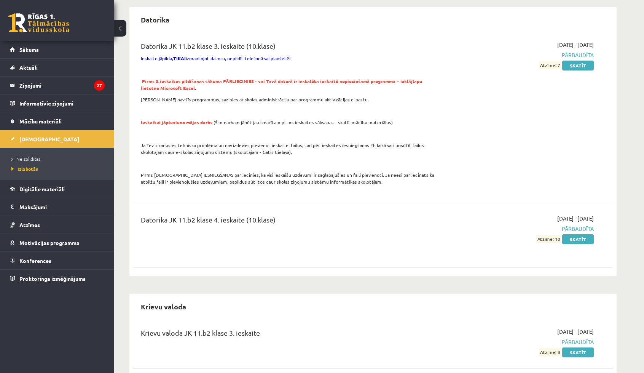
scroll to position [48, 0]
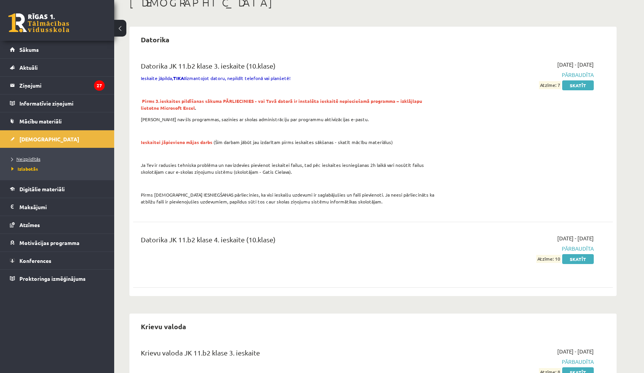
click at [26, 159] on span "Neizpildītās" at bounding box center [25, 159] width 29 height 6
